Goal: Transaction & Acquisition: Purchase product/service

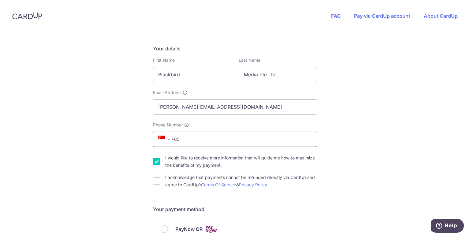
click at [216, 137] on input "Phone Number" at bounding box center [235, 139] width 164 height 15
type input "98667925"
click at [350, 117] on div "You are paying Astab Pte Ltd Astab Pte Ltd uses CardUp to accept payments. Paym…" at bounding box center [235, 238] width 470 height 597
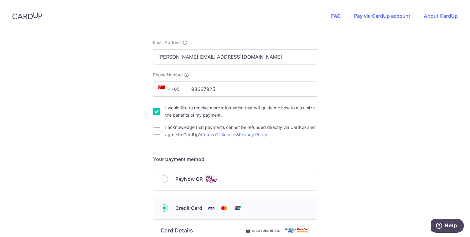
scroll to position [153, 0]
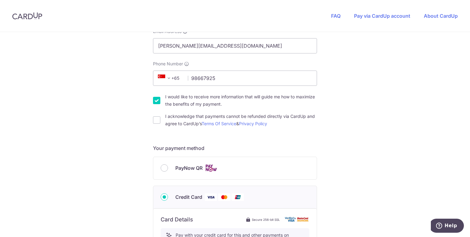
click at [148, 127] on div "You are paying Astab Pte Ltd Astab Pte Ltd uses CardUp to accept payments. Paym…" at bounding box center [235, 177] width 470 height 597
click at [155, 120] on input "I acknowledge that payments cannot be refunded directly via CardUp and agree to…" at bounding box center [156, 120] width 7 height 7
checkbox input "true"
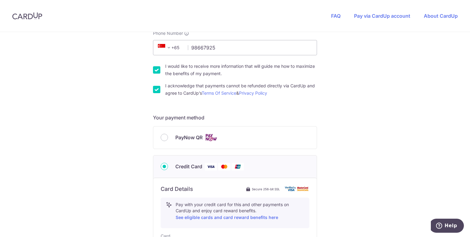
click at [163, 139] on input "PayNow QR" at bounding box center [164, 137] width 7 height 7
radio input "true"
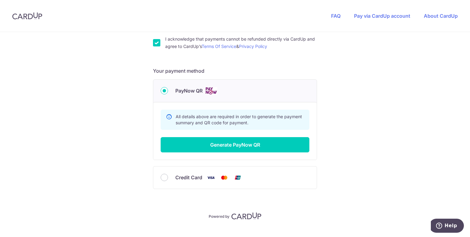
scroll to position [241, 0]
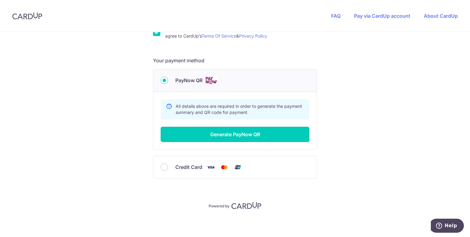
click at [198, 135] on button "Generate PayNow QR" at bounding box center [235, 134] width 149 height 15
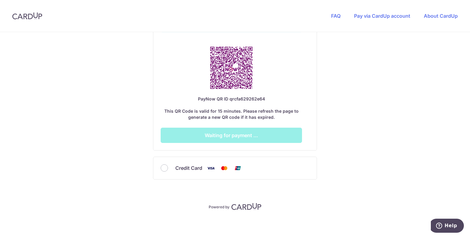
scroll to position [378, 0]
